Goal: Use online tool/utility: Utilize a website feature to perform a specific function

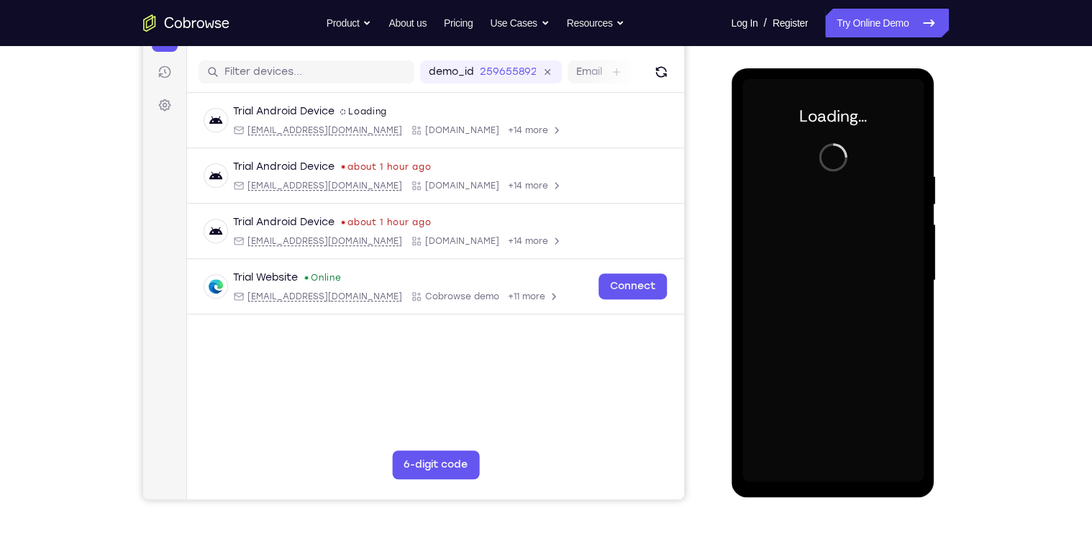
scroll to position [172, 0]
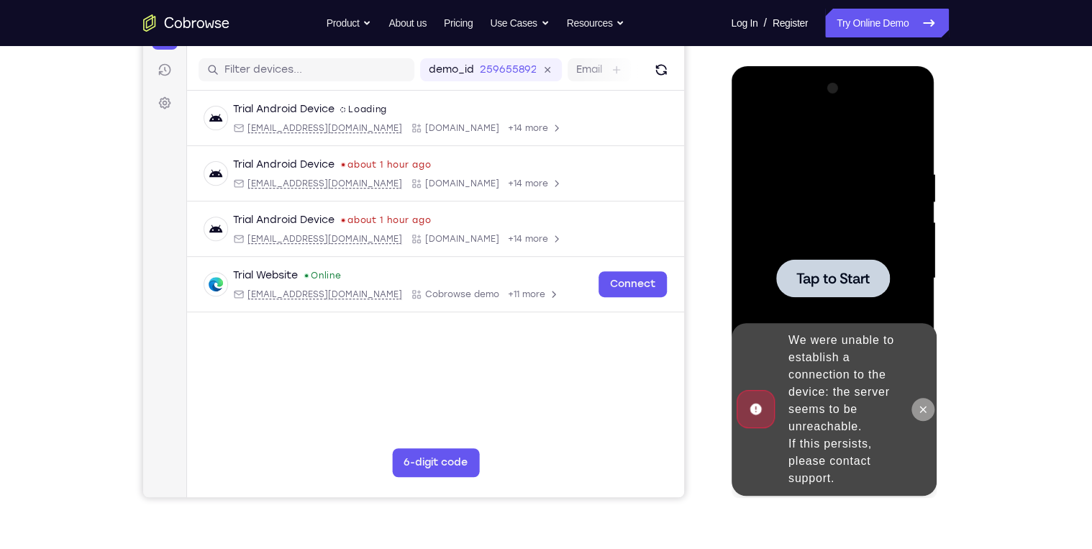
click at [919, 401] on button at bounding box center [922, 409] width 23 height 23
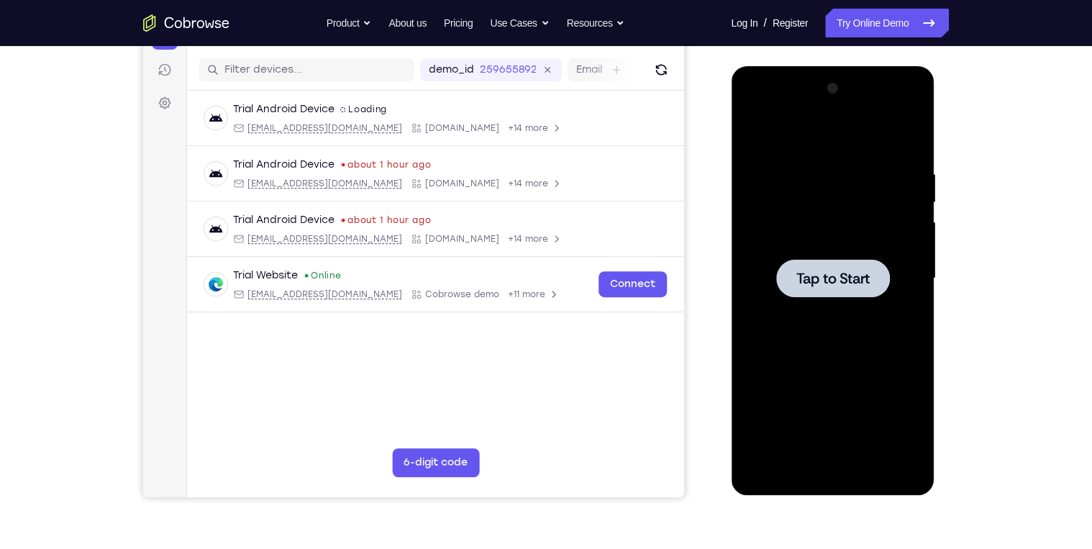
click at [859, 325] on div at bounding box center [832, 278] width 181 height 403
click at [824, 260] on div at bounding box center [832, 278] width 114 height 38
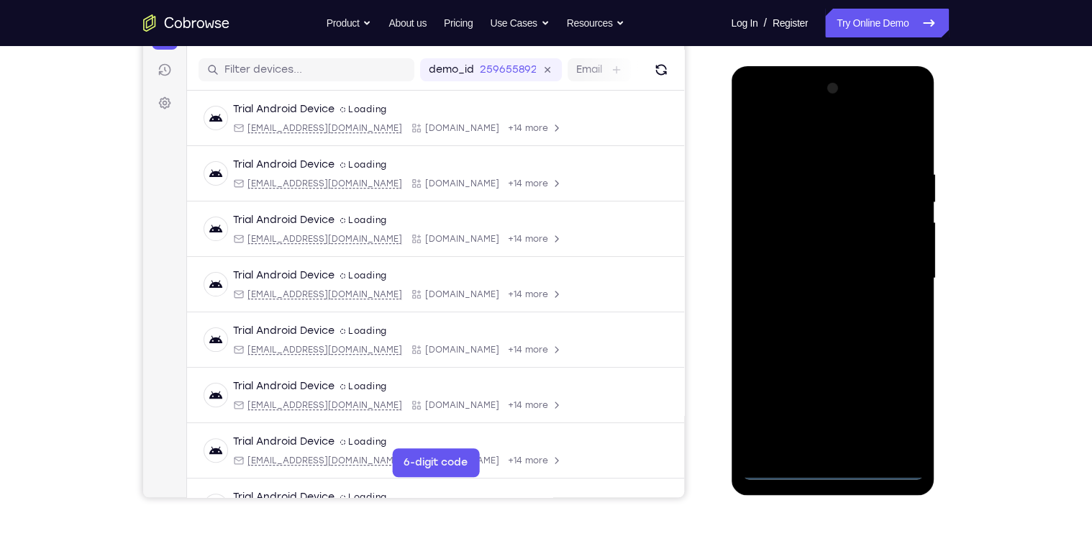
click at [836, 469] on div at bounding box center [832, 278] width 181 height 403
click at [885, 403] on div at bounding box center [832, 278] width 181 height 403
click at [790, 145] on div at bounding box center [832, 278] width 181 height 403
click at [893, 274] on div at bounding box center [832, 278] width 181 height 403
click at [813, 305] on div at bounding box center [832, 278] width 181 height 403
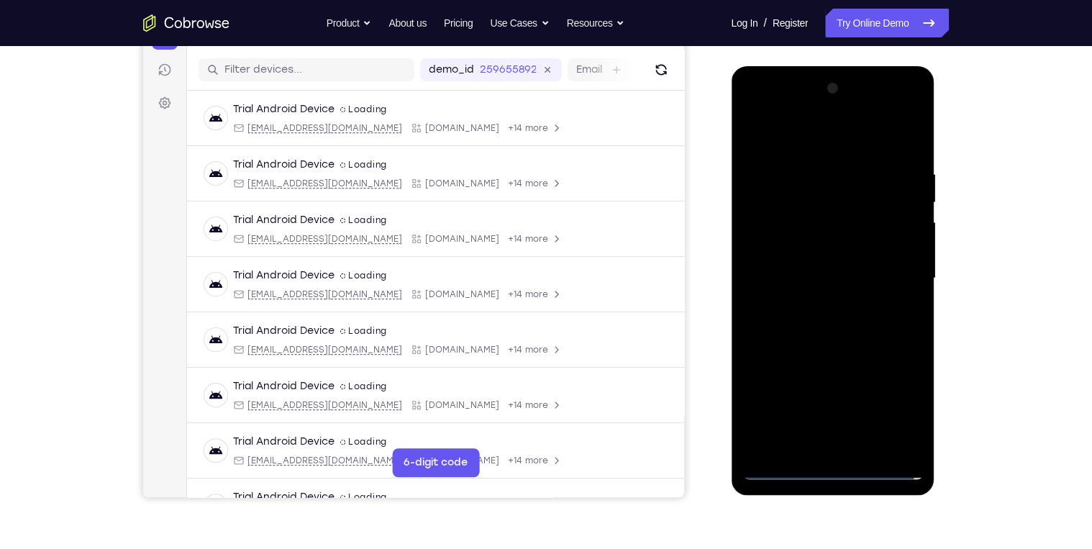
click at [803, 271] on div at bounding box center [832, 278] width 181 height 403
click at [777, 274] on div at bounding box center [832, 278] width 181 height 403
click at [841, 321] on div at bounding box center [832, 278] width 181 height 403
click at [816, 321] on div at bounding box center [832, 278] width 181 height 403
click at [892, 138] on div at bounding box center [832, 278] width 181 height 403
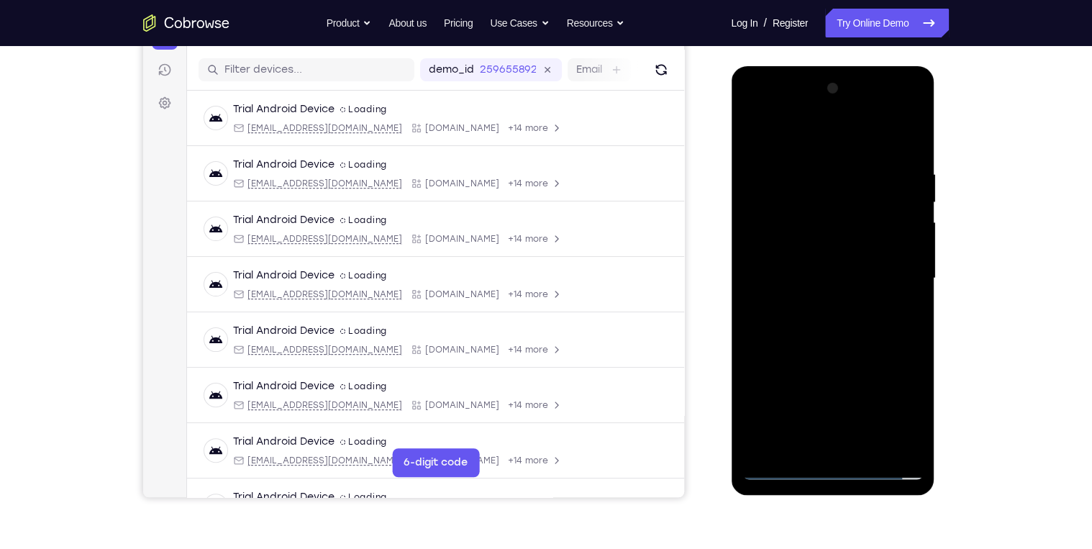
click at [818, 324] on div at bounding box center [832, 278] width 181 height 403
click at [880, 343] on div at bounding box center [832, 278] width 181 height 403
drag, startPoint x: 830, startPoint y: 284, endPoint x: 818, endPoint y: 201, distance: 84.2
click at [818, 201] on div at bounding box center [832, 278] width 181 height 403
click at [752, 383] on div at bounding box center [832, 278] width 181 height 403
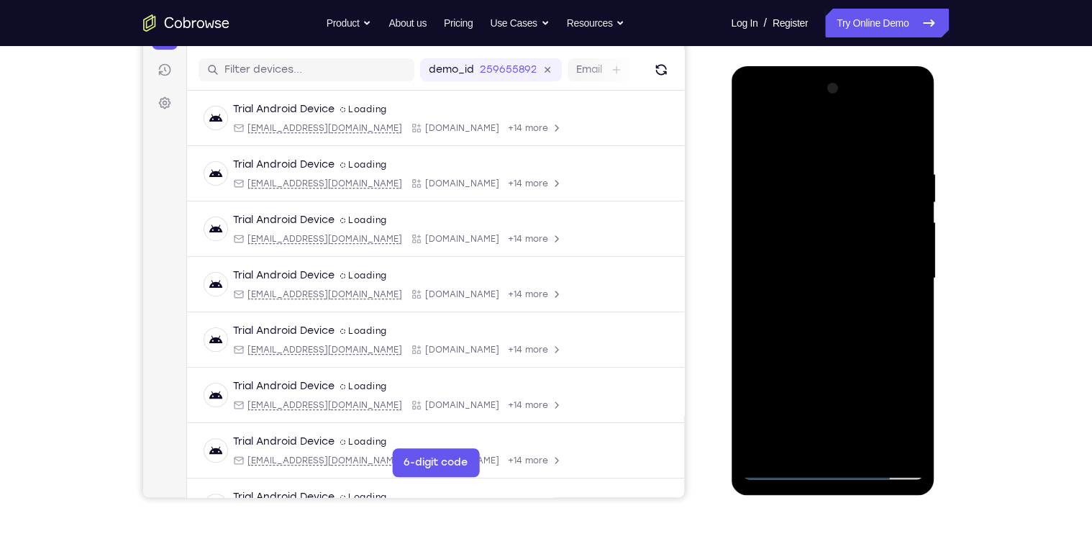
drag, startPoint x: 823, startPoint y: 214, endPoint x: 807, endPoint y: 332, distance: 119.0
click at [807, 332] on div at bounding box center [832, 278] width 181 height 403
click at [795, 164] on div at bounding box center [832, 278] width 181 height 403
click at [886, 224] on div at bounding box center [832, 278] width 181 height 403
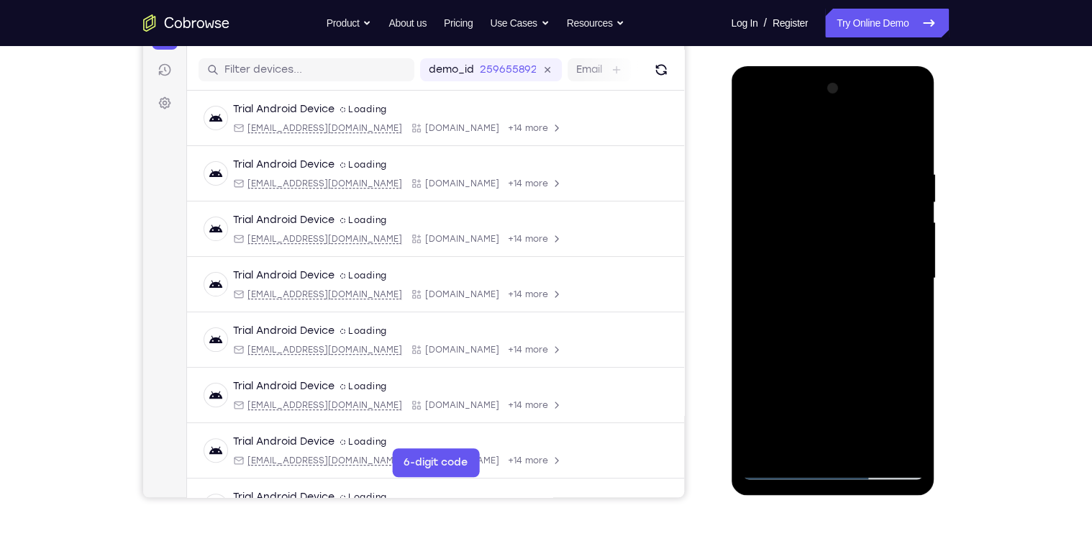
click at [758, 137] on div at bounding box center [832, 278] width 181 height 403
click at [770, 170] on div at bounding box center [832, 278] width 181 height 403
click at [758, 252] on div at bounding box center [832, 278] width 181 height 403
click at [819, 444] on div at bounding box center [832, 278] width 181 height 403
click at [796, 445] on div at bounding box center [832, 278] width 181 height 403
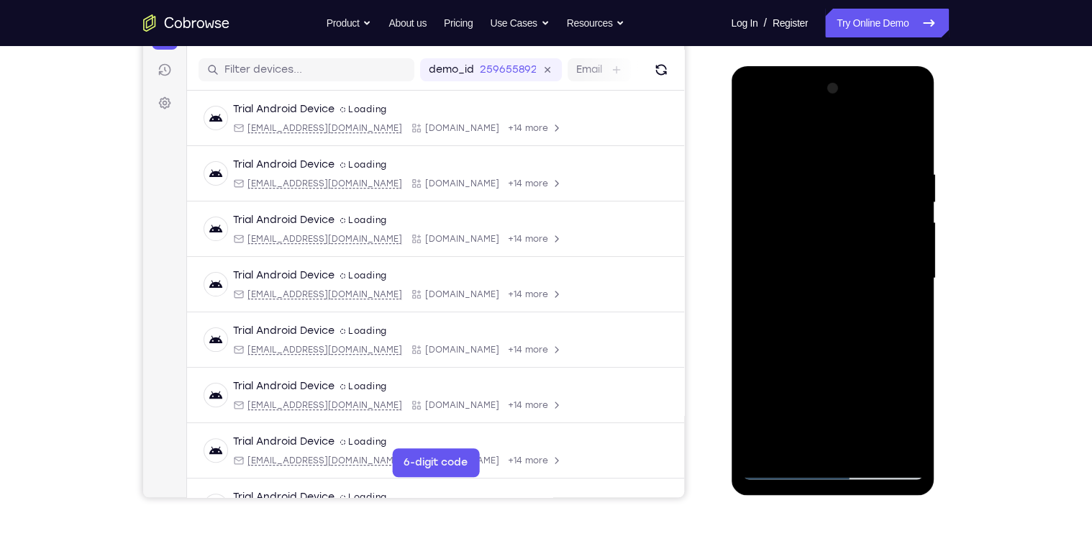
click at [821, 280] on div at bounding box center [832, 278] width 181 height 403
click at [776, 439] on div at bounding box center [832, 278] width 181 height 403
click at [780, 334] on div at bounding box center [832, 278] width 181 height 403
click at [830, 343] on div at bounding box center [832, 278] width 181 height 403
click at [849, 296] on div at bounding box center [832, 278] width 181 height 403
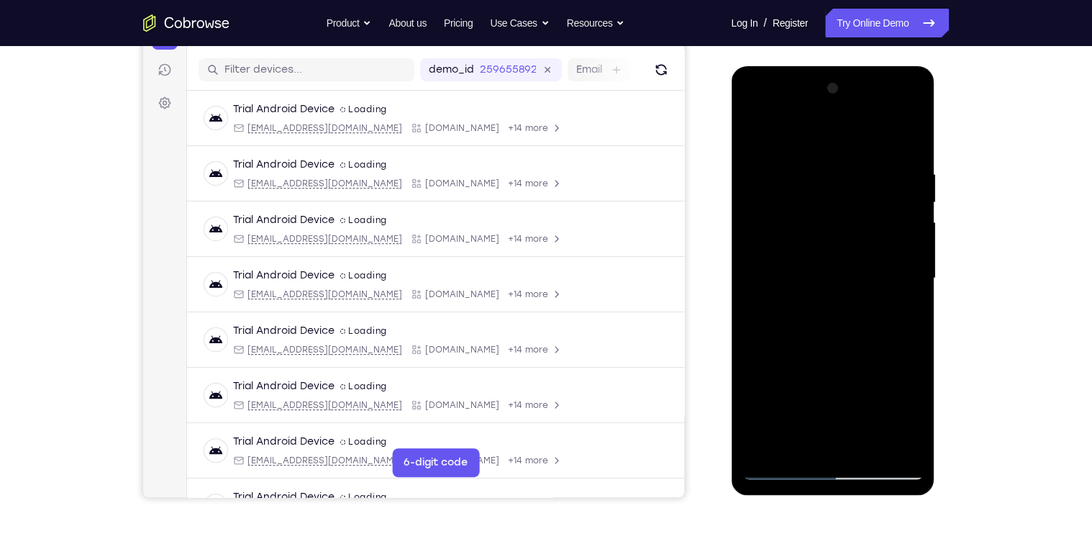
click at [865, 442] on div at bounding box center [832, 278] width 181 height 403
click at [899, 438] on div at bounding box center [832, 278] width 181 height 403
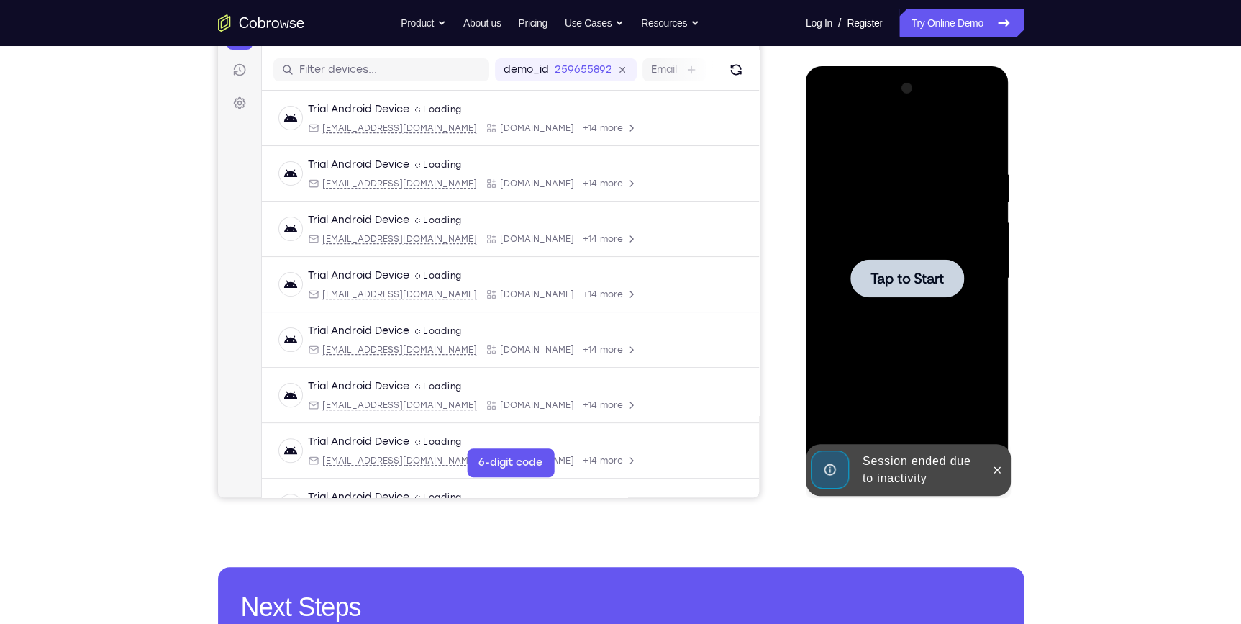
click at [990, 356] on div at bounding box center [906, 278] width 181 height 403
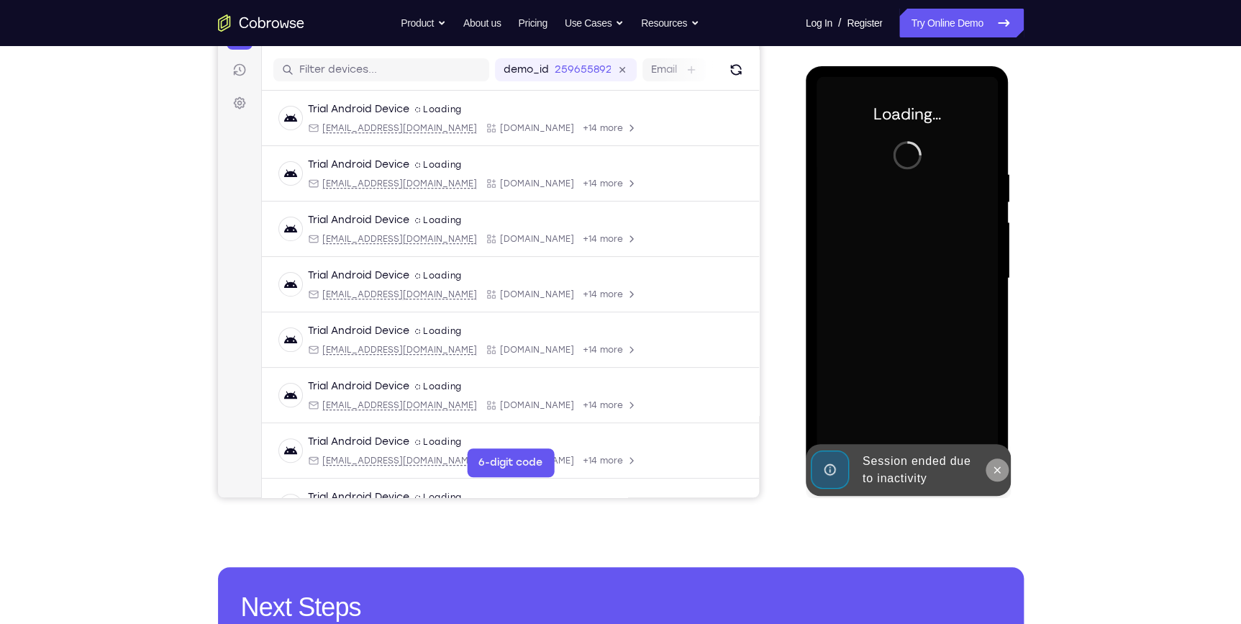
click at [1000, 475] on icon at bounding box center [997, 470] width 12 height 12
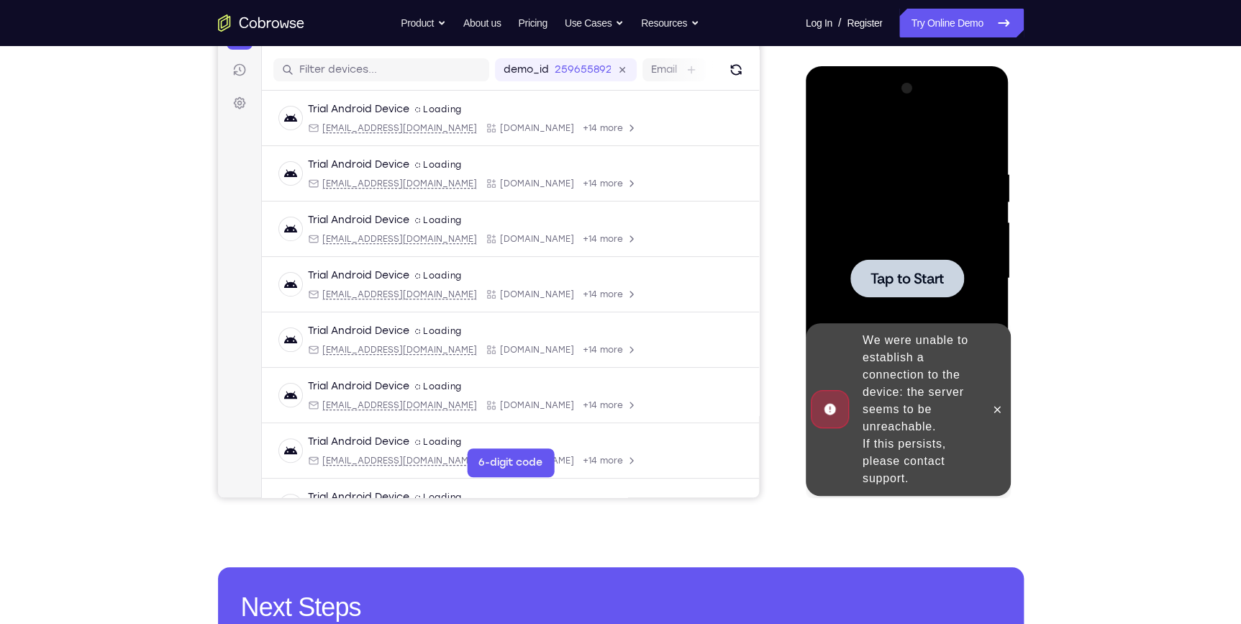
click at [983, 403] on div "We were unable to establish a connection to the device: the server seems to be …" at bounding box center [897, 409] width 178 height 173
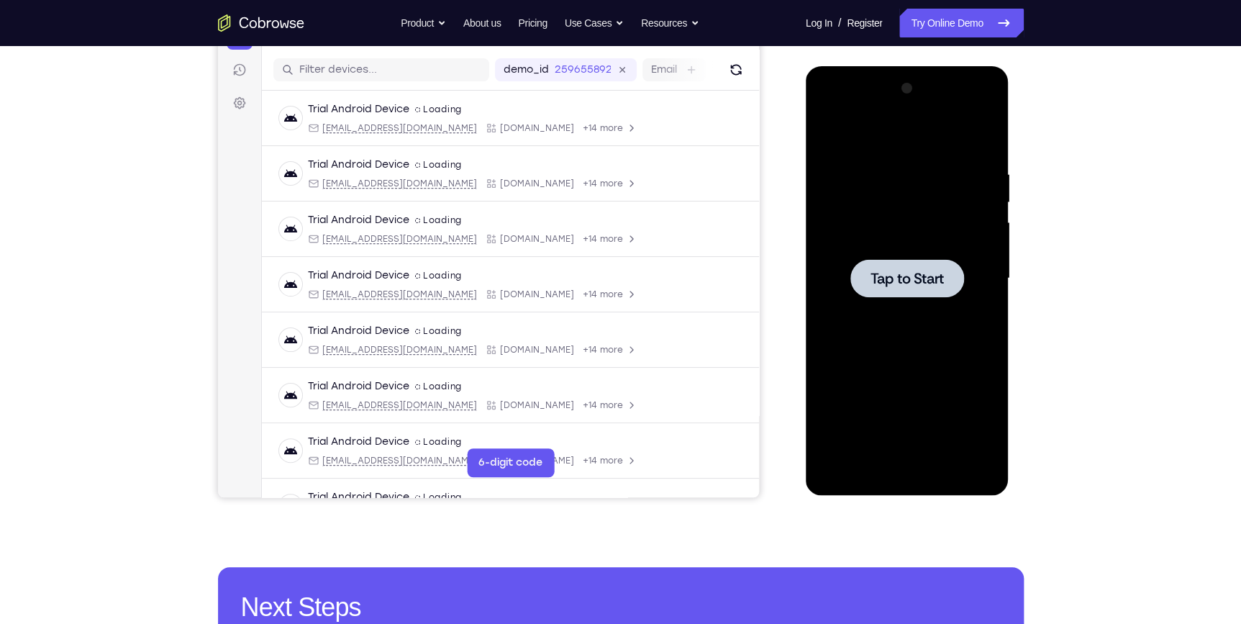
click at [900, 219] on div at bounding box center [906, 278] width 181 height 403
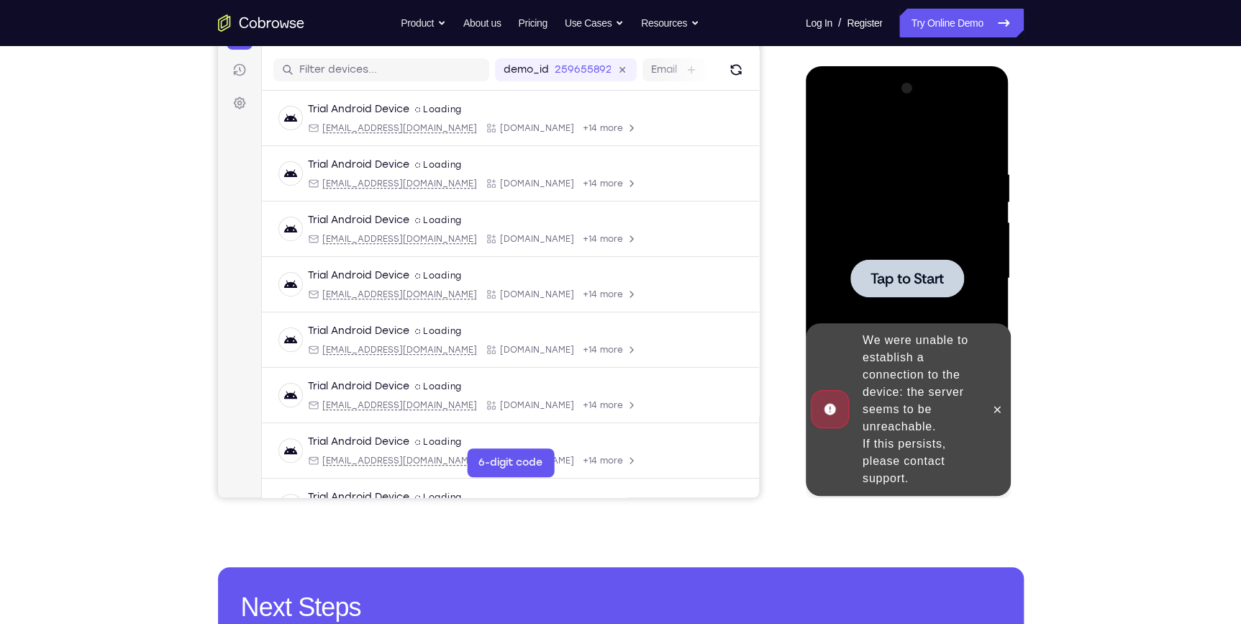
click at [907, 191] on div at bounding box center [906, 278] width 181 height 403
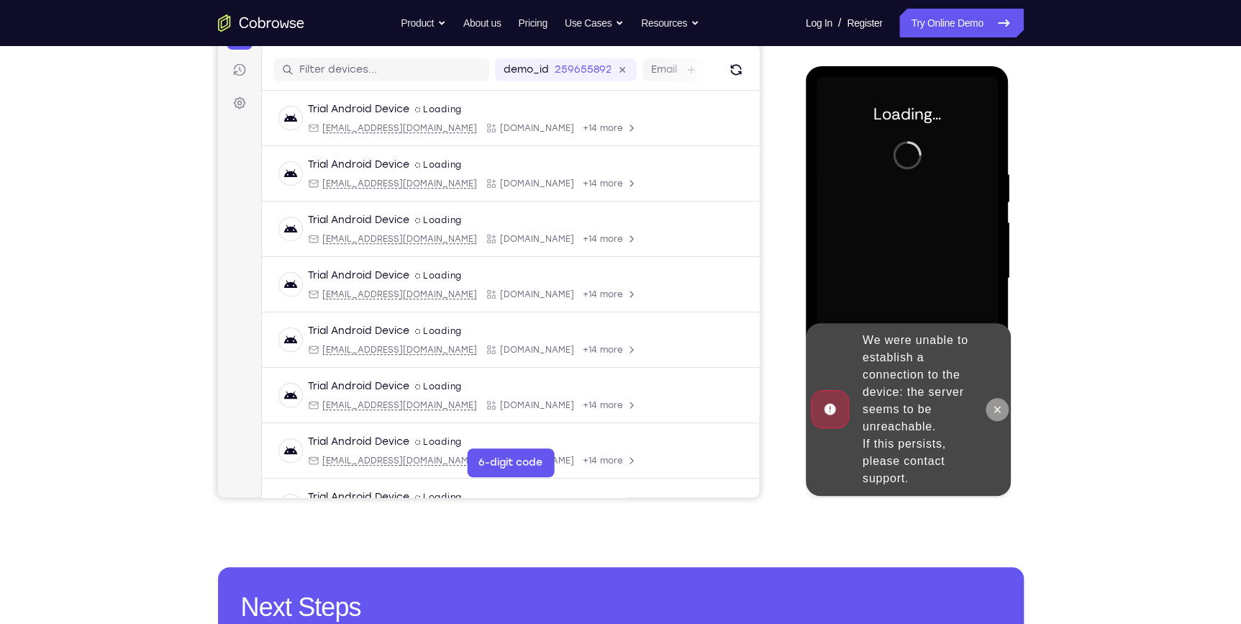
click at [1002, 400] on button at bounding box center [996, 409] width 23 height 23
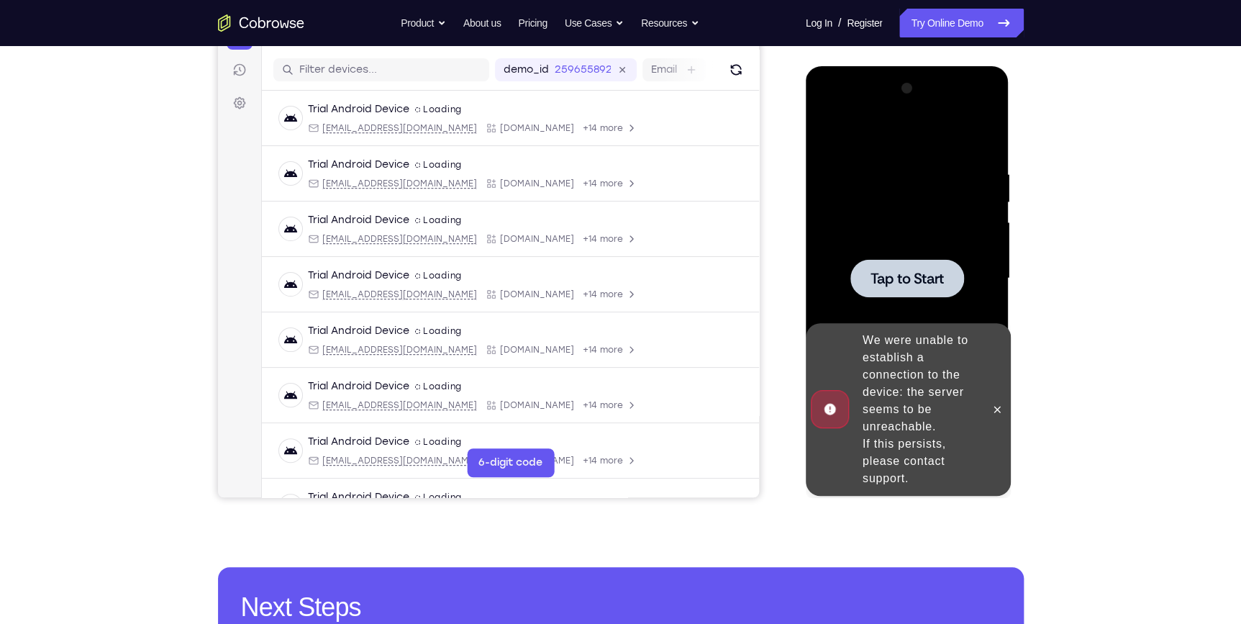
click at [947, 250] on div at bounding box center [906, 278] width 181 height 403
